Goal: Information Seeking & Learning: Learn about a topic

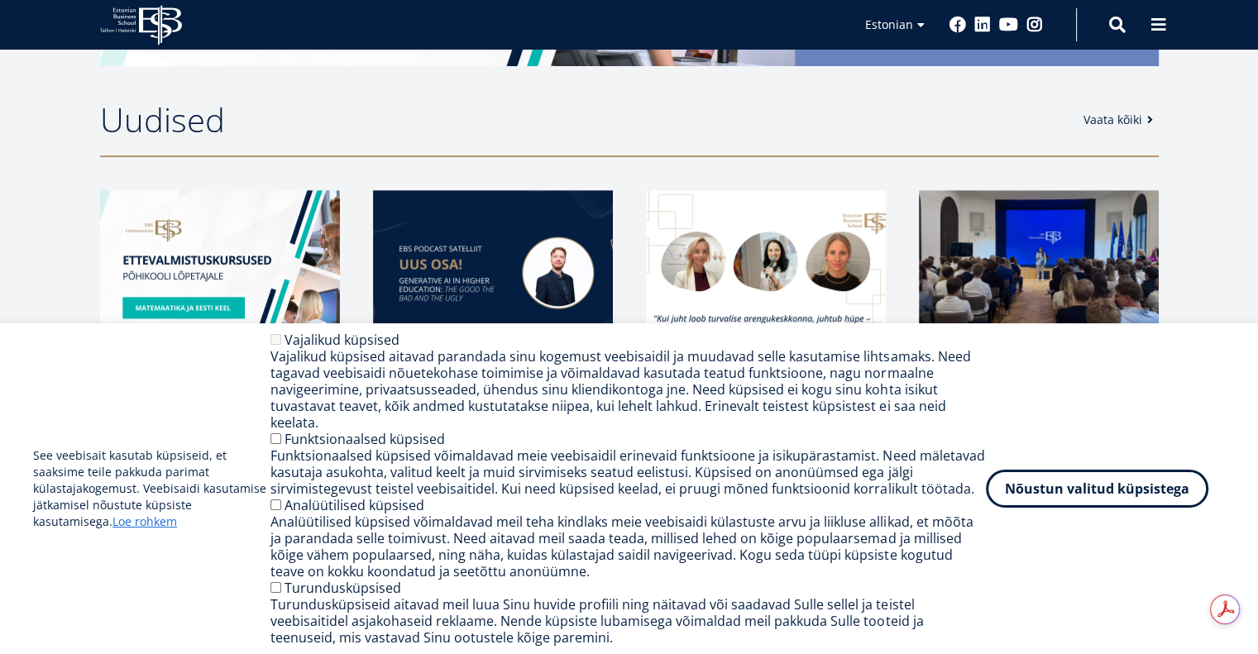
scroll to position [737, 0]
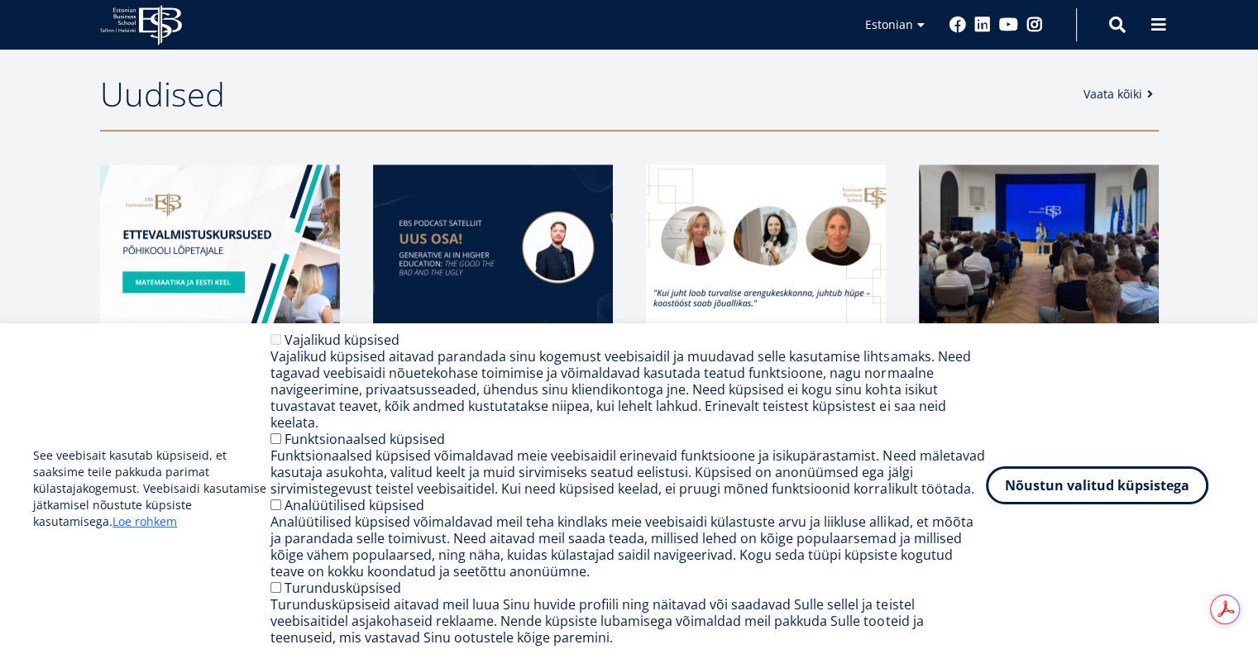
click at [1065, 502] on button "Nõustun valitud küpsistega" at bounding box center [1097, 486] width 223 height 38
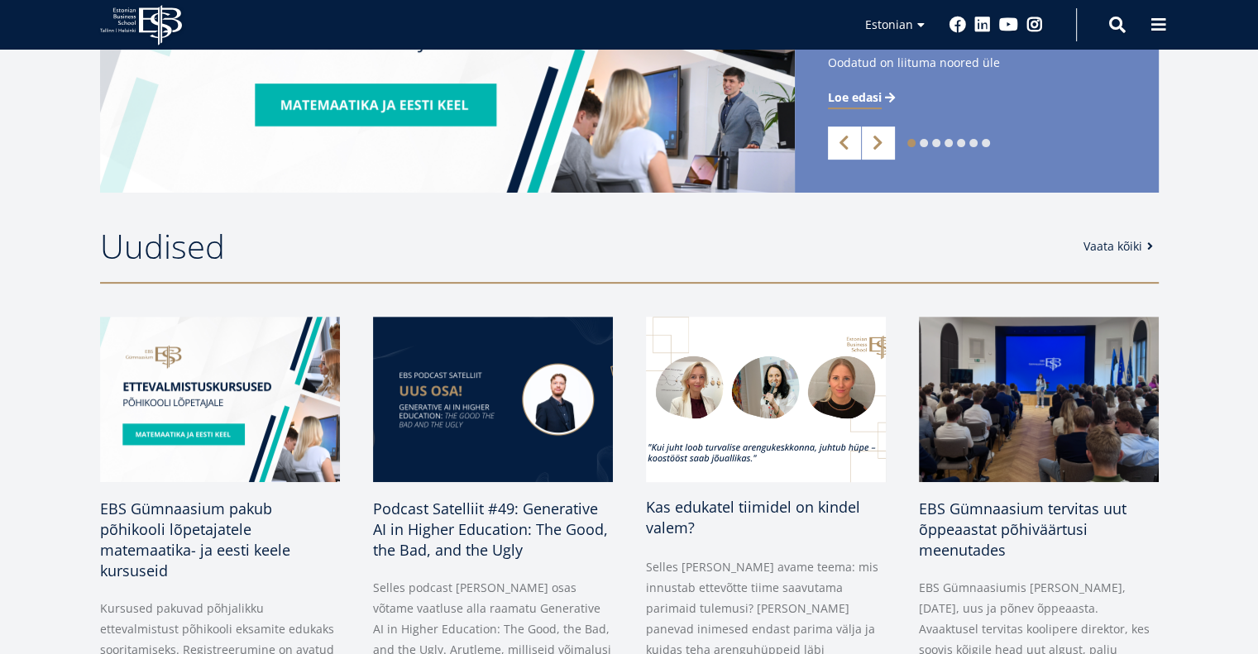
scroll to position [576, 0]
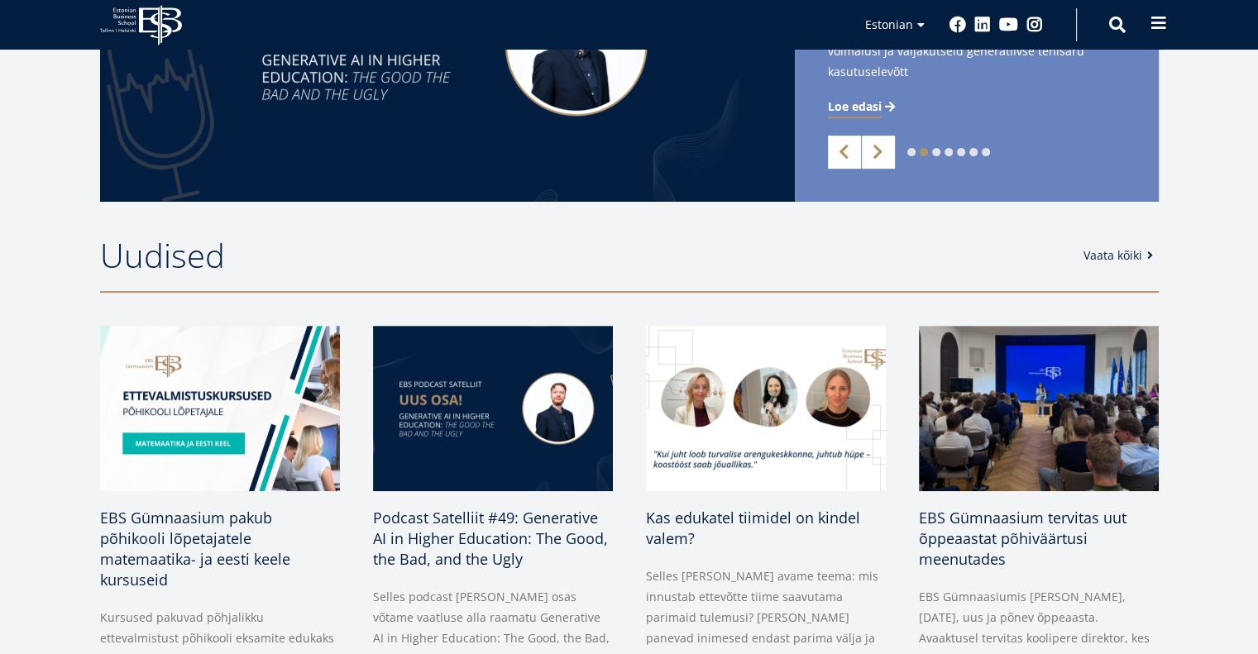
click at [1165, 26] on span at bounding box center [1159, 23] width 17 height 17
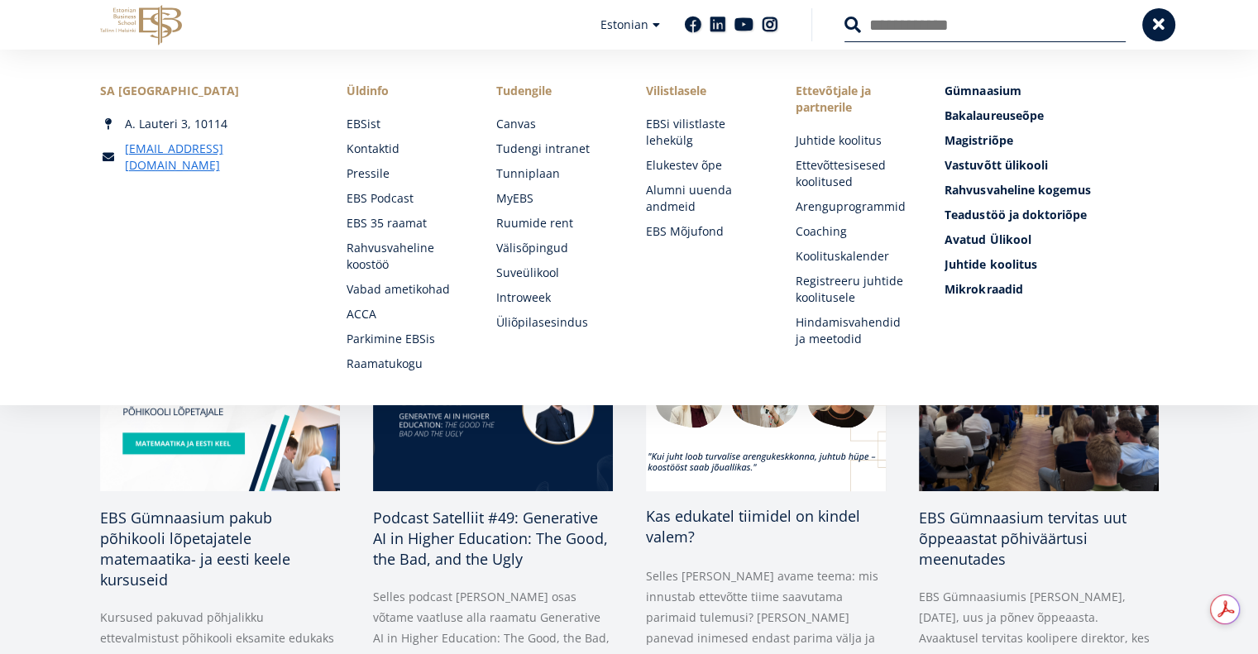
scroll to position [0, 0]
click at [773, 513] on span "Kas edukatel tiimidel on kindel valem?" at bounding box center [753, 526] width 214 height 41
